Goal: Task Accomplishment & Management: Complete application form

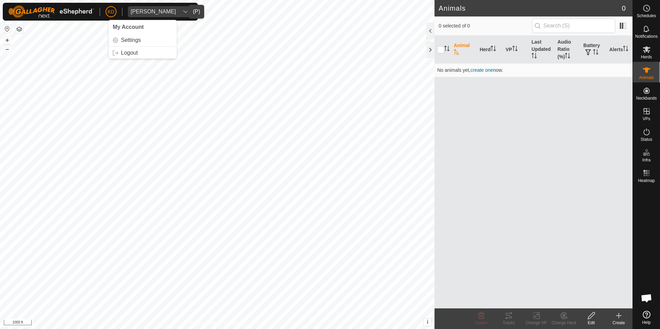
scroll to position [303, 0]
click at [157, 11] on div "[PERSON_NAME]" at bounding box center [153, 12] width 45 height 6
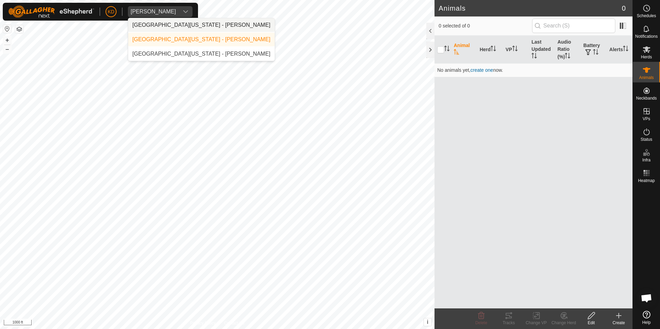
click at [183, 23] on li "[GEOGRAPHIC_DATA][US_STATE] - [PERSON_NAME]" at bounding box center [201, 25] width 146 height 14
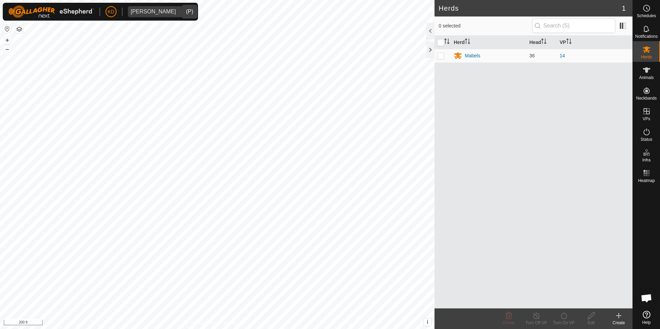
click at [621, 316] on icon at bounding box center [618, 316] width 5 height 0
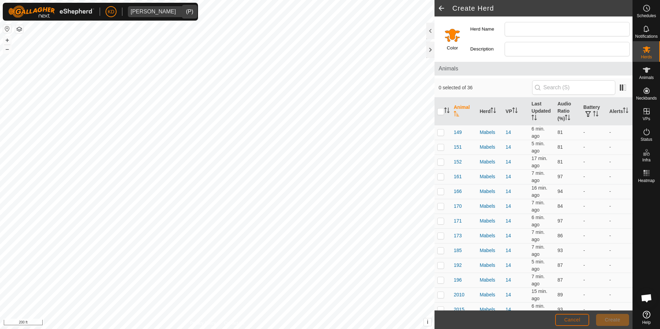
click at [570, 318] on span "Cancel" at bounding box center [572, 320] width 16 height 6
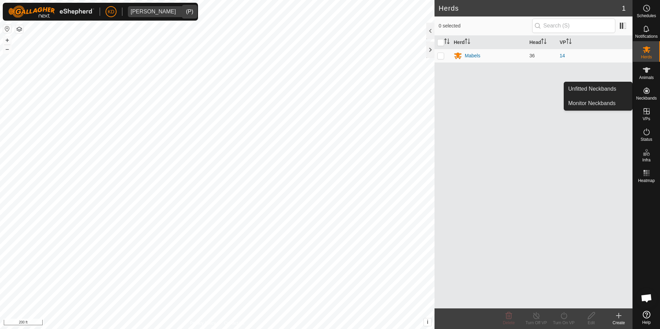
click at [648, 94] on icon at bounding box center [647, 91] width 8 height 8
click at [613, 90] on link "Unfitted Neckbands" at bounding box center [598, 89] width 68 height 14
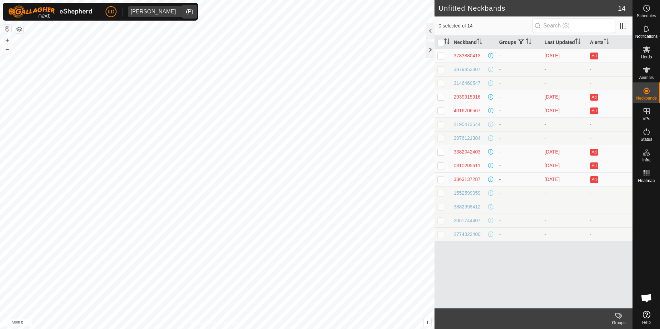
click at [465, 97] on div "2939915916" at bounding box center [467, 97] width 27 height 7
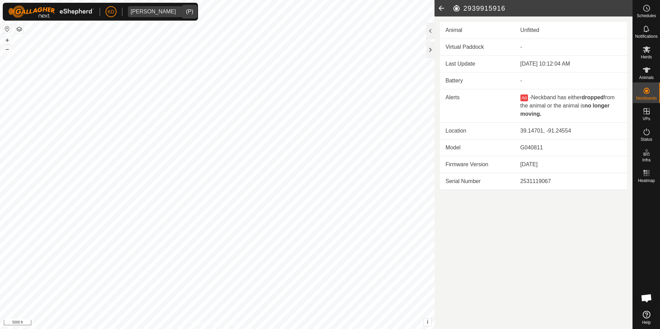
click at [439, 10] on icon at bounding box center [442, 8] width 14 height 17
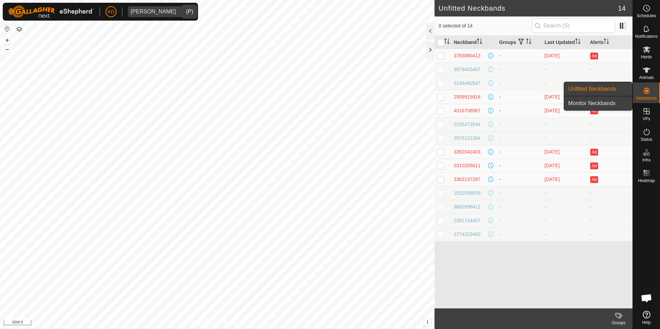
click at [609, 102] on link "Monitor Neckbands" at bounding box center [598, 104] width 68 height 14
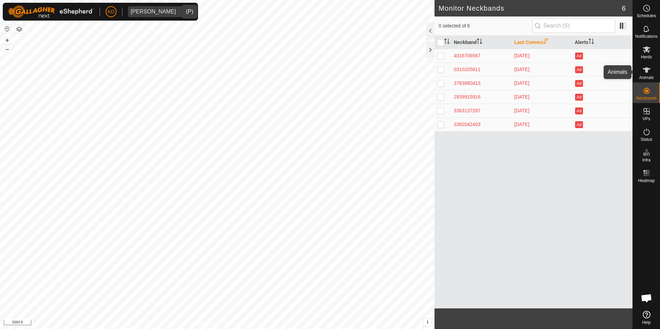
click at [647, 76] on span "Animals" at bounding box center [646, 78] width 15 height 4
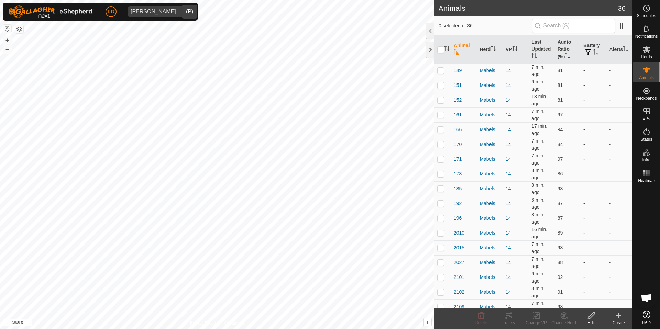
click at [623, 315] on create-svg-icon at bounding box center [619, 316] width 28 height 8
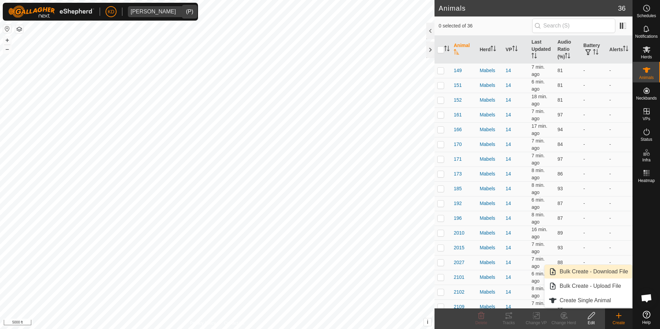
click at [599, 274] on link "Bulk Create - Download File" at bounding box center [589, 272] width 88 height 14
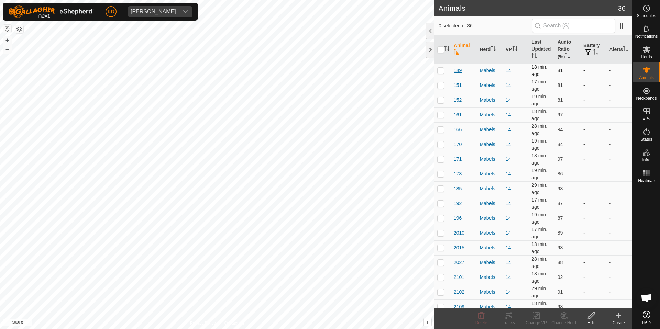
click at [459, 73] on span "149" at bounding box center [458, 70] width 8 height 7
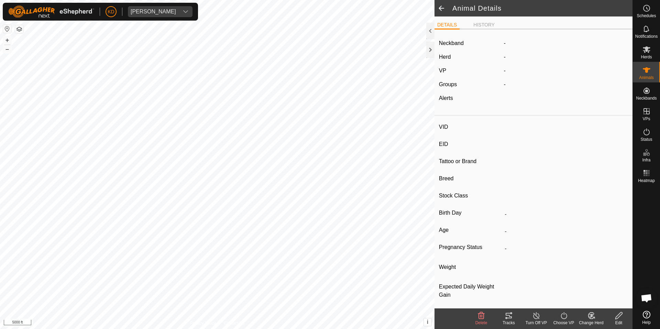
type input "149"
type input "-"
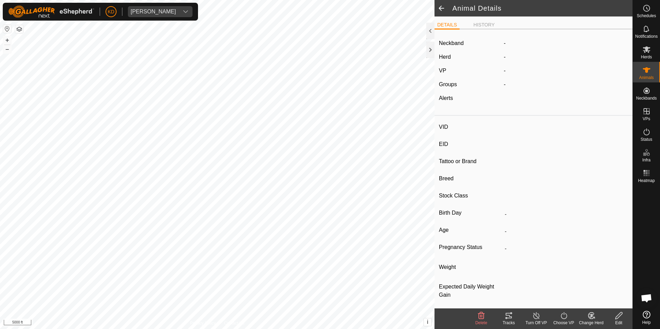
type input "-"
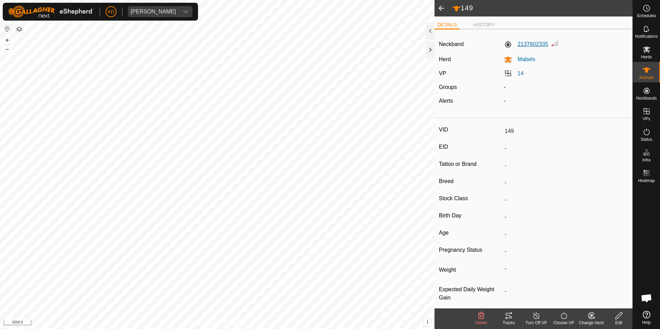
click at [540, 45] on label "2137602335" at bounding box center [526, 44] width 44 height 8
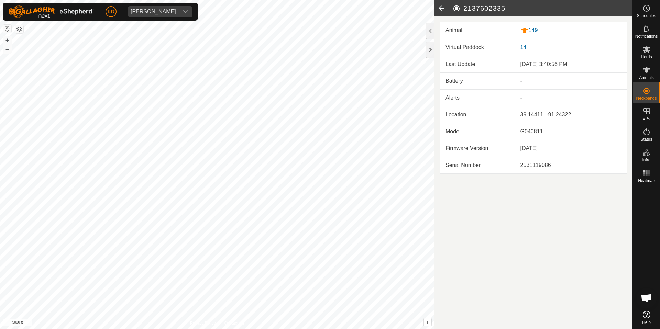
click at [441, 8] on icon at bounding box center [442, 8] width 14 height 17
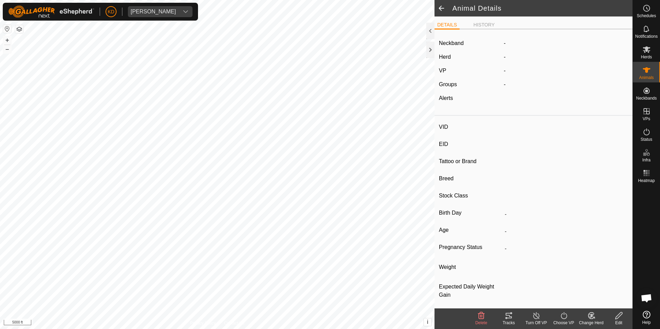
click at [441, 8] on span at bounding box center [442, 8] width 14 height 17
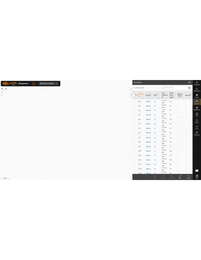
scroll to position [303, 0]
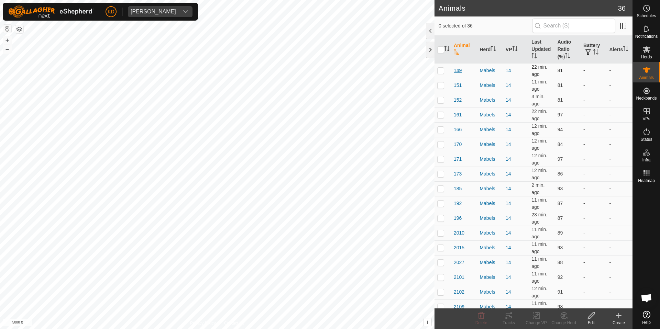
click at [457, 71] on span "149" at bounding box center [458, 70] width 8 height 7
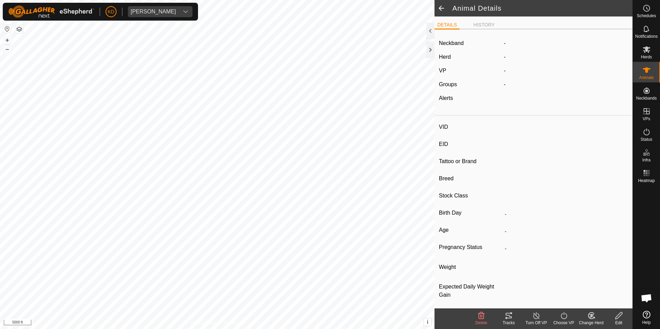
type input "149"
type input "-"
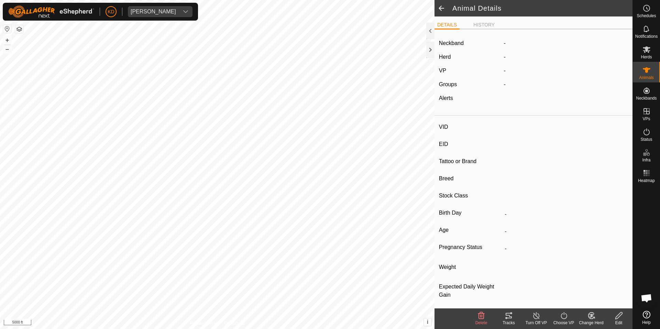
type input "-"
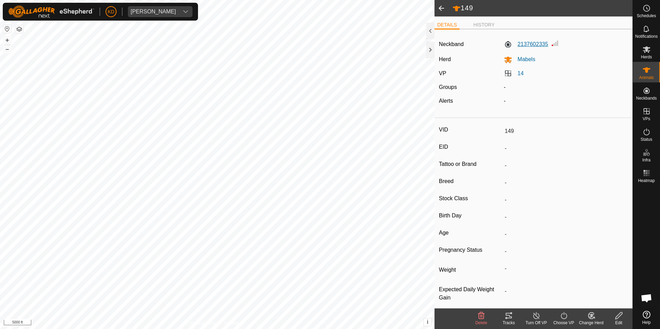
click at [537, 44] on label "2137602335" at bounding box center [526, 44] width 44 height 8
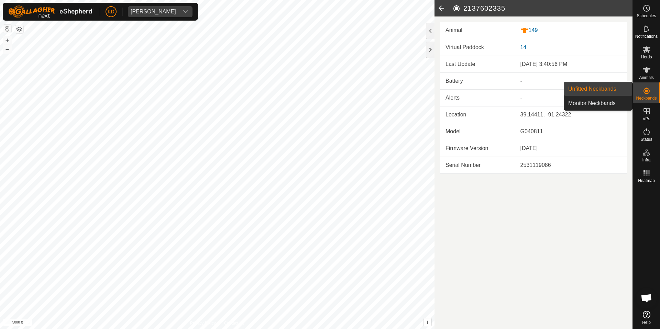
click at [645, 94] on icon at bounding box center [647, 91] width 6 height 6
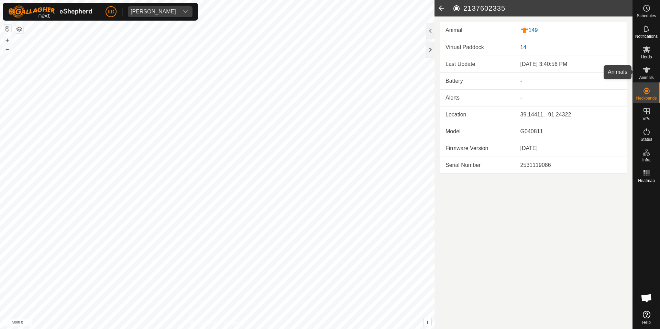
click at [649, 70] on icon at bounding box center [647, 70] width 8 height 8
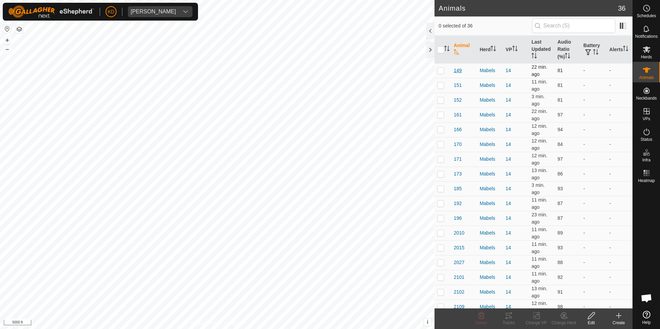
click at [461, 70] on span "149" at bounding box center [458, 70] width 8 height 7
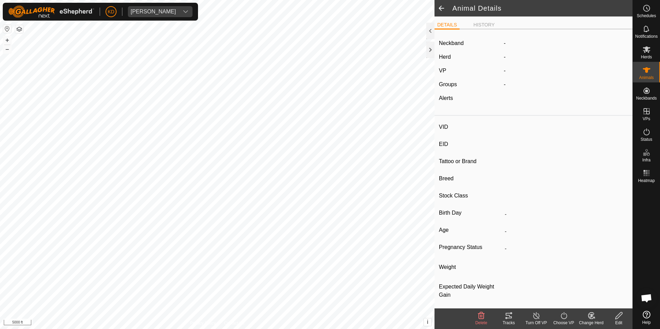
type input "149"
type input "-"
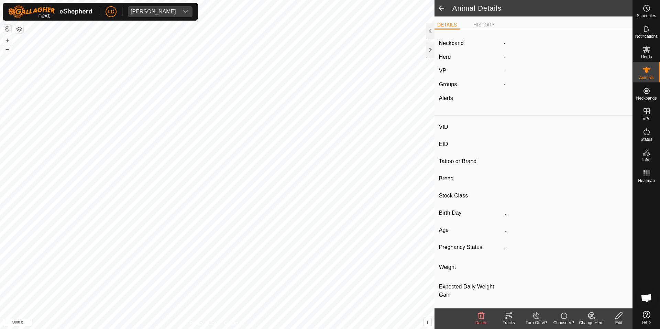
type input "-"
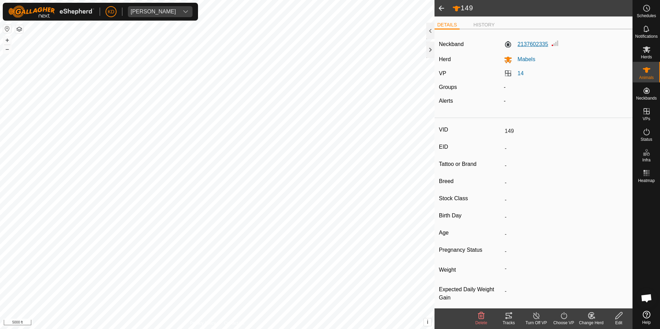
click at [528, 47] on label "2137602335" at bounding box center [526, 44] width 44 height 8
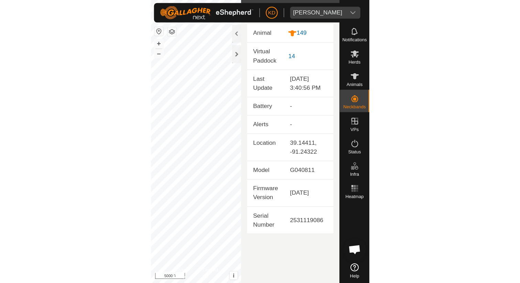
scroll to position [316, 0]
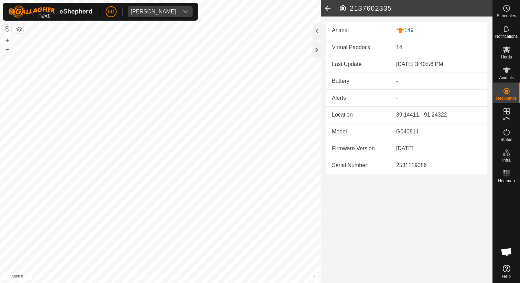
click at [328, 8] on icon at bounding box center [328, 8] width 14 height 17
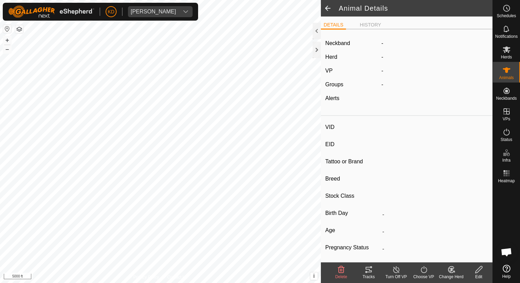
type input "149"
type input "-"
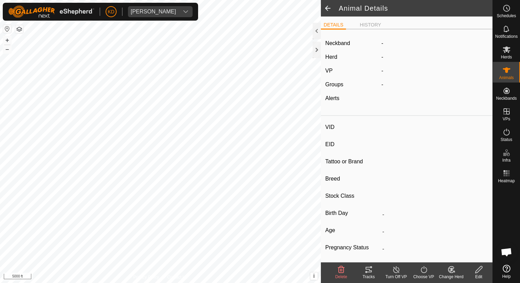
type input "-"
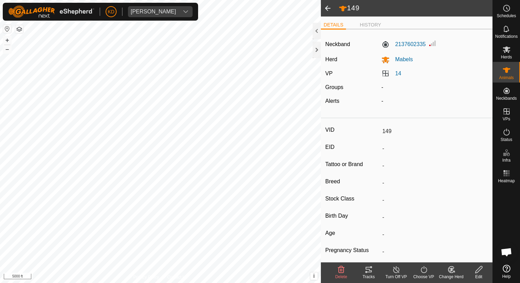
click at [328, 8] on span at bounding box center [328, 8] width 14 height 17
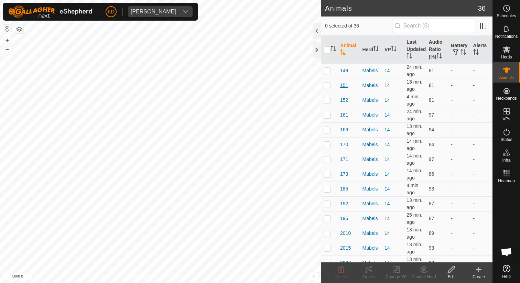
click at [345, 85] on span "151" at bounding box center [344, 85] width 8 height 7
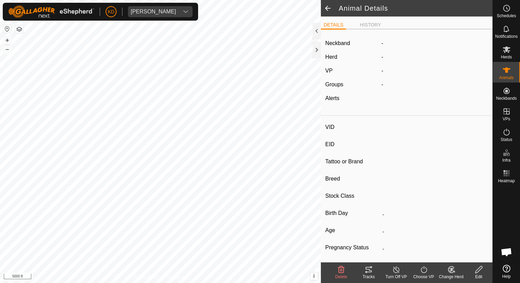
type input "151"
type input "-"
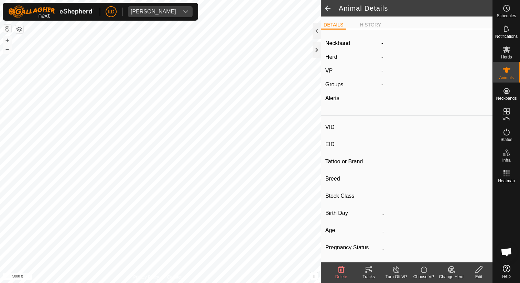
type input "-"
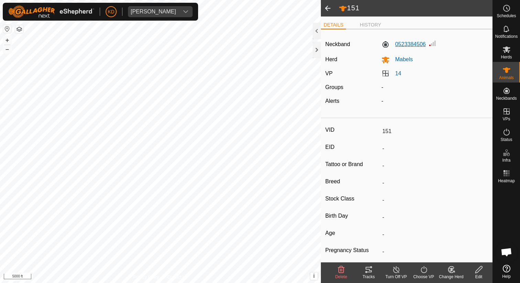
click at [409, 44] on label "0523384506" at bounding box center [403, 44] width 44 height 8
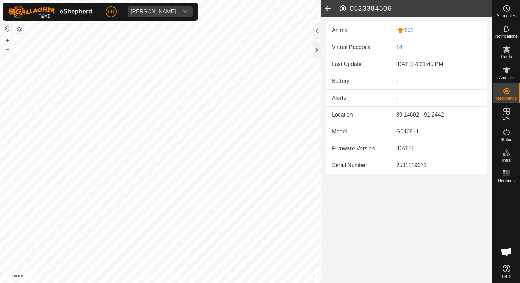
click at [328, 8] on icon at bounding box center [328, 8] width 14 height 17
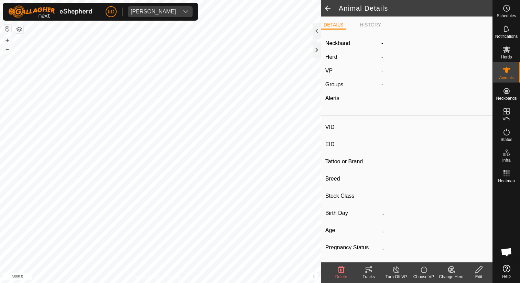
type input "151"
type input "-"
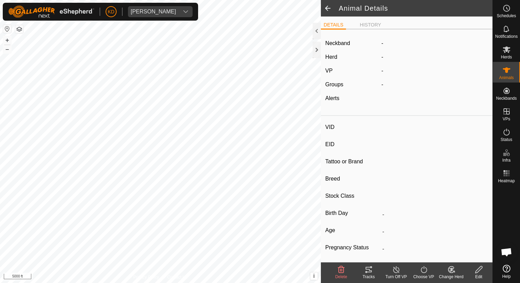
type input "-"
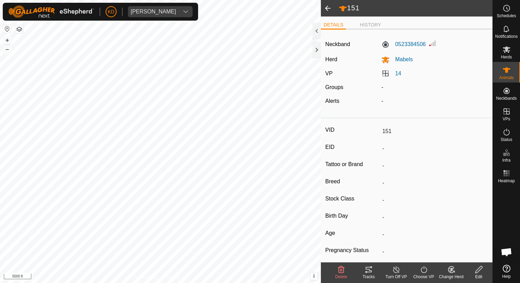
click at [328, 8] on span at bounding box center [328, 8] width 14 height 17
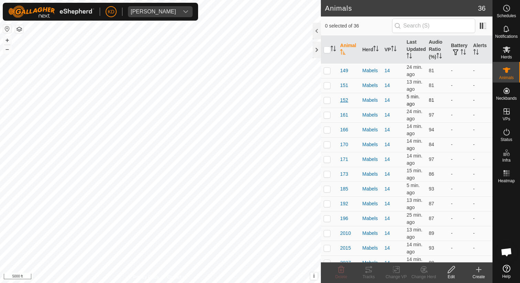
click at [345, 101] on span "152" at bounding box center [344, 100] width 8 height 7
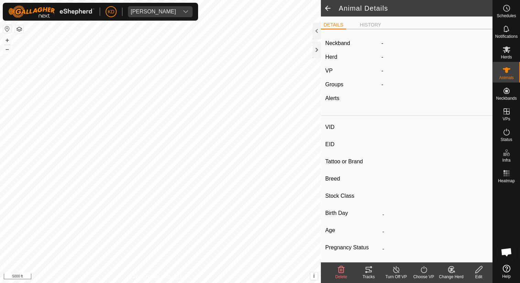
type input "152"
type input "-"
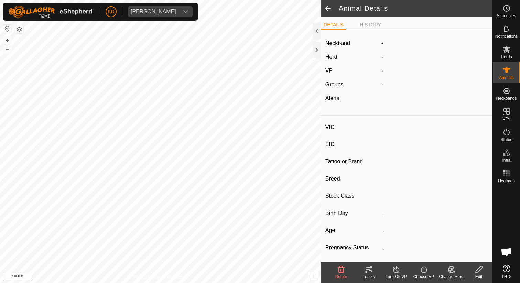
type input "-"
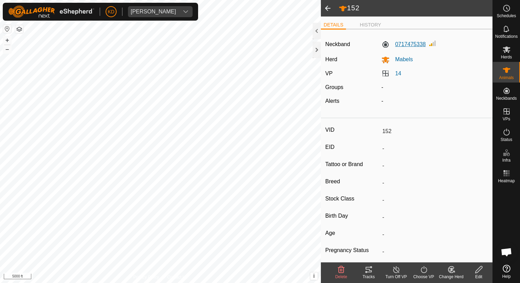
click at [415, 43] on label "0717475338" at bounding box center [403, 44] width 44 height 8
